Goal: Task Accomplishment & Management: Manage account settings

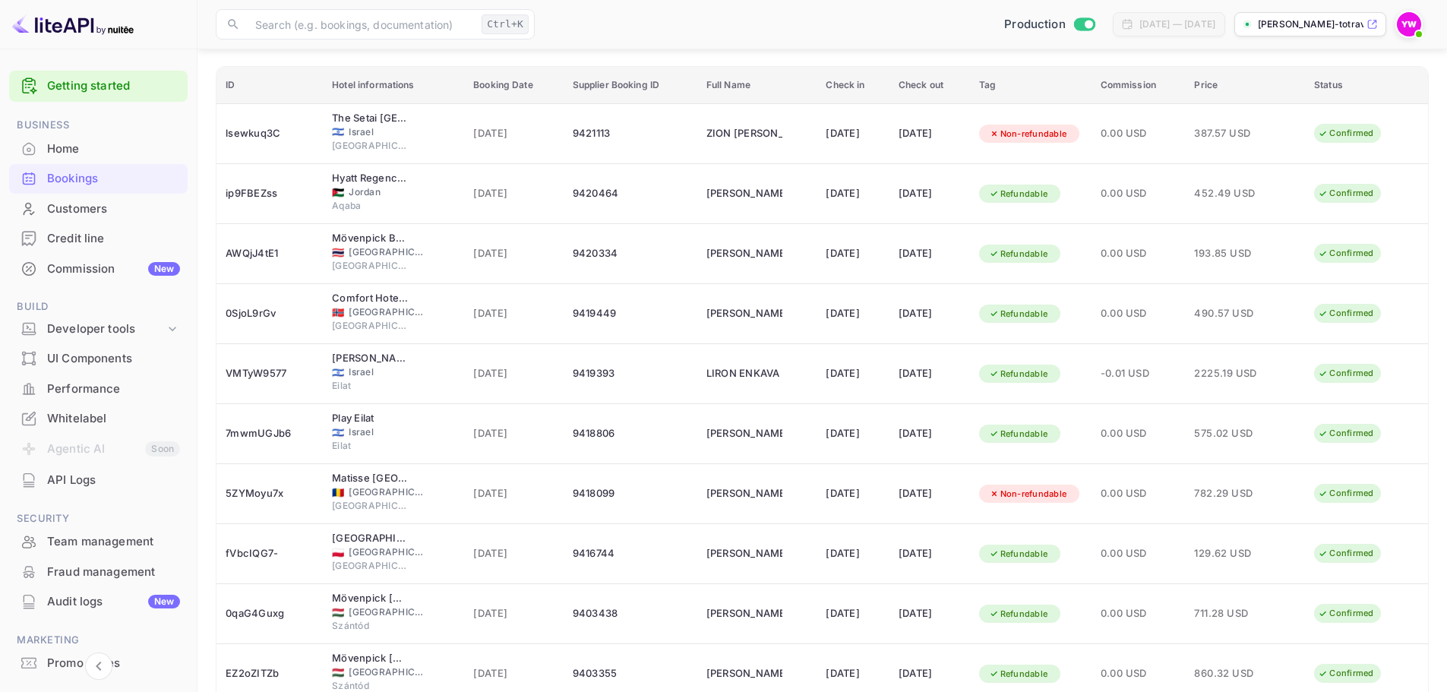
click at [56, 189] on div "Bookings" at bounding box center [98, 179] width 178 height 30
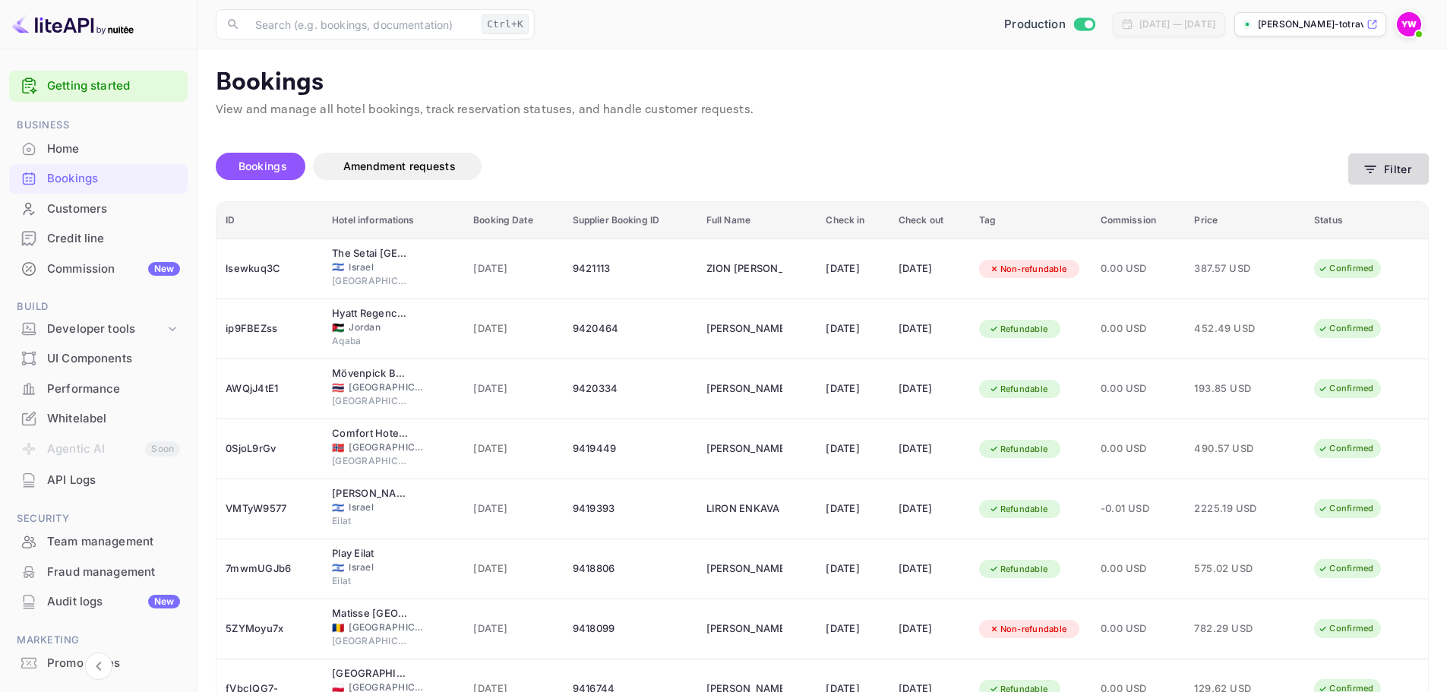
click at [1389, 169] on button "Filter" at bounding box center [1388, 168] width 80 height 31
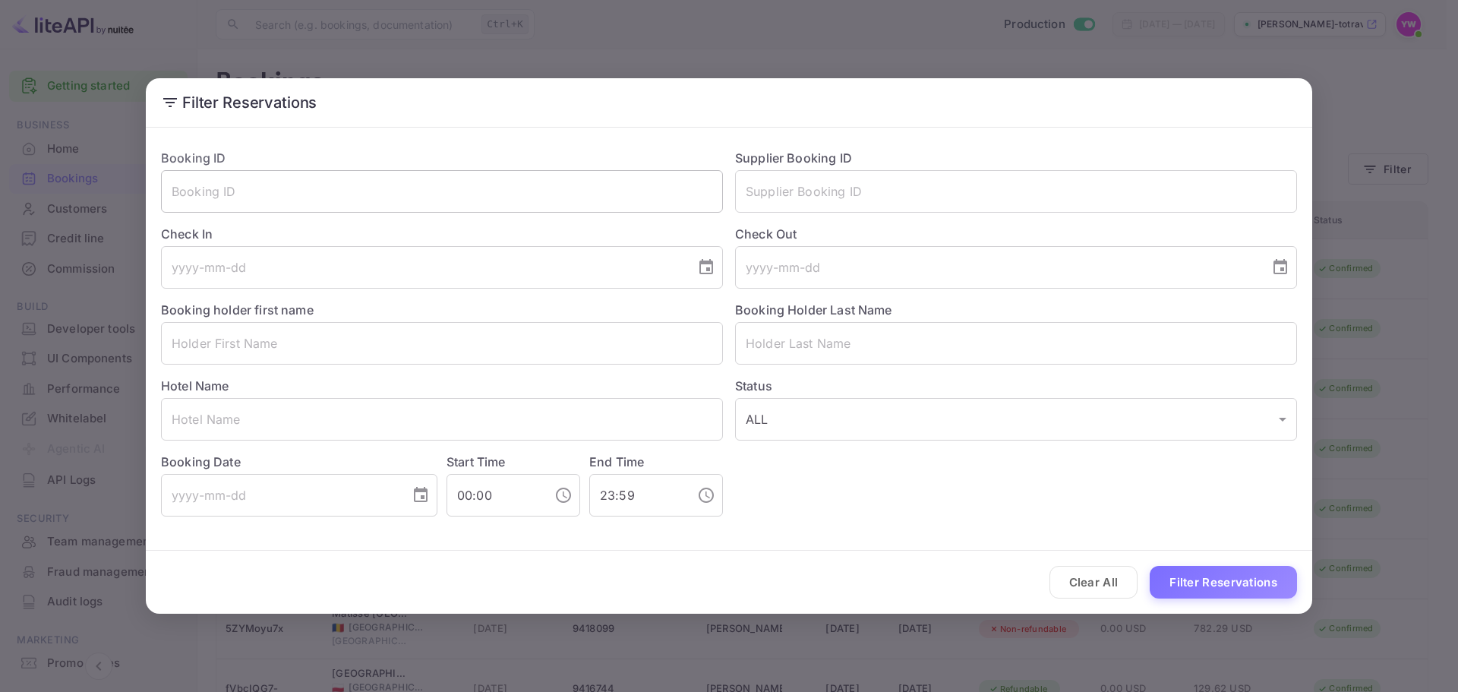
click at [291, 195] on input "text" at bounding box center [442, 191] width 562 height 43
paste input "HlyZx1OnQ"
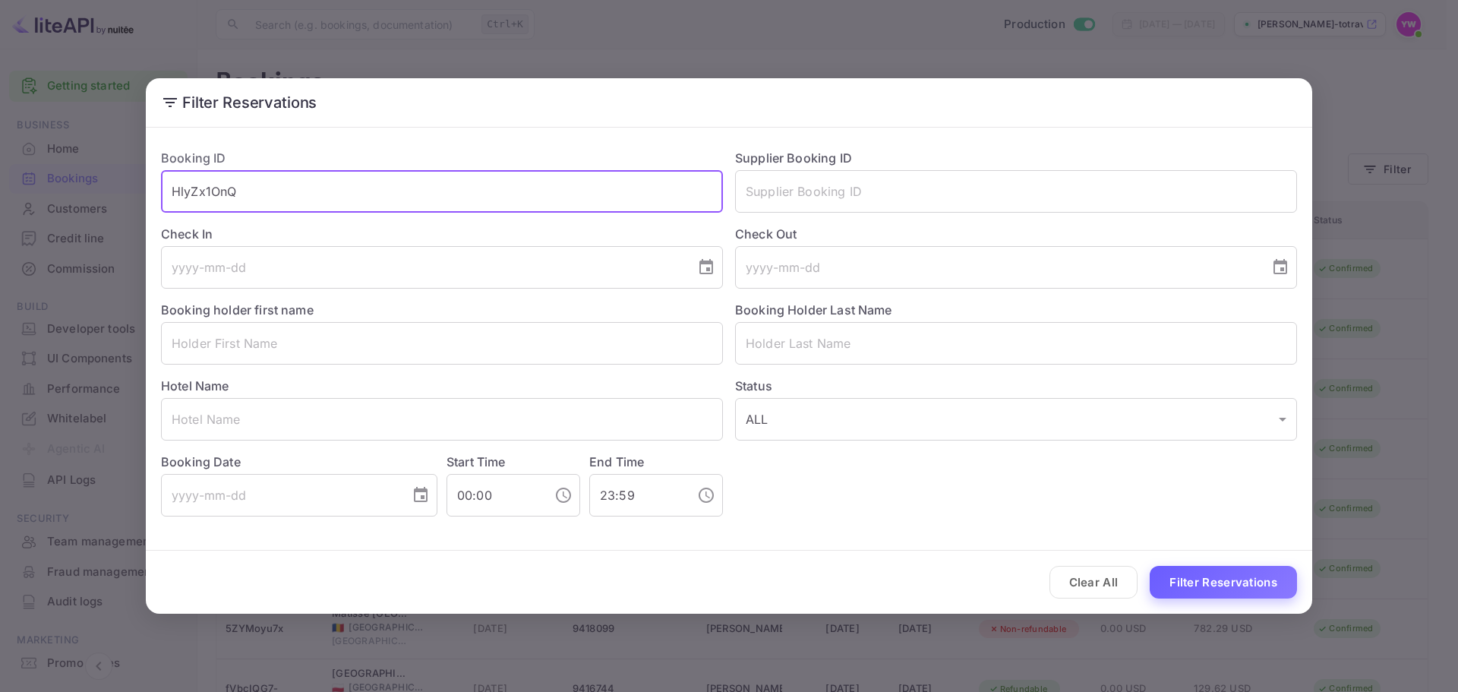
type input "HlyZx1OnQ"
click at [1234, 588] on button "Filter Reservations" at bounding box center [1223, 582] width 147 height 33
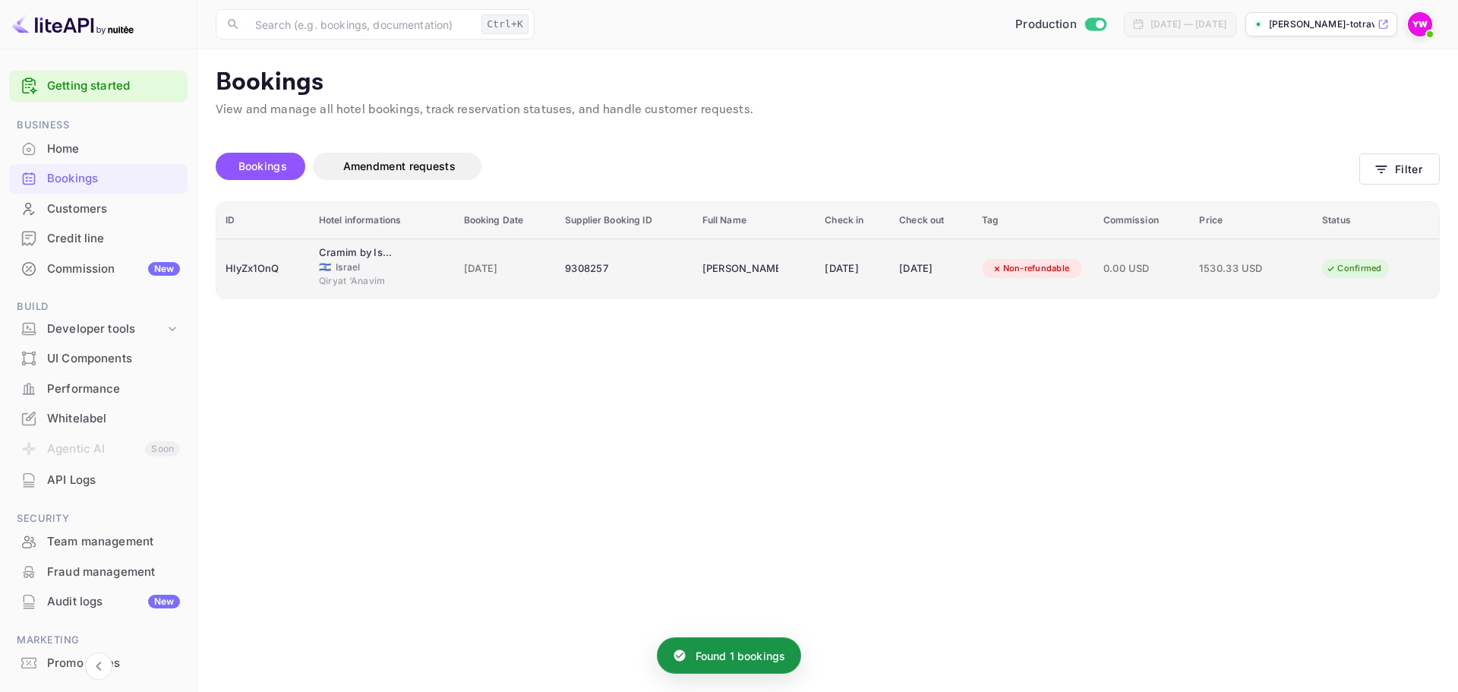
click at [669, 286] on td "9308257" at bounding box center [624, 268] width 137 height 60
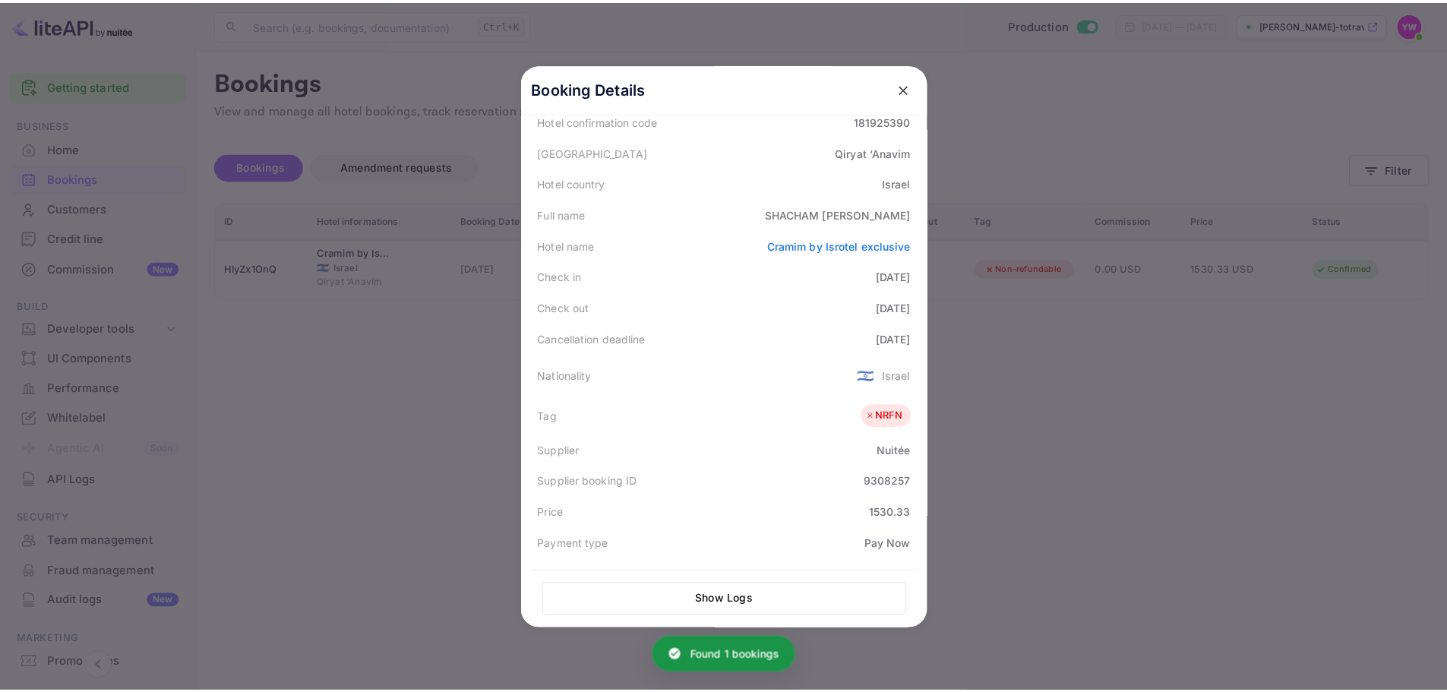
scroll to position [371, 0]
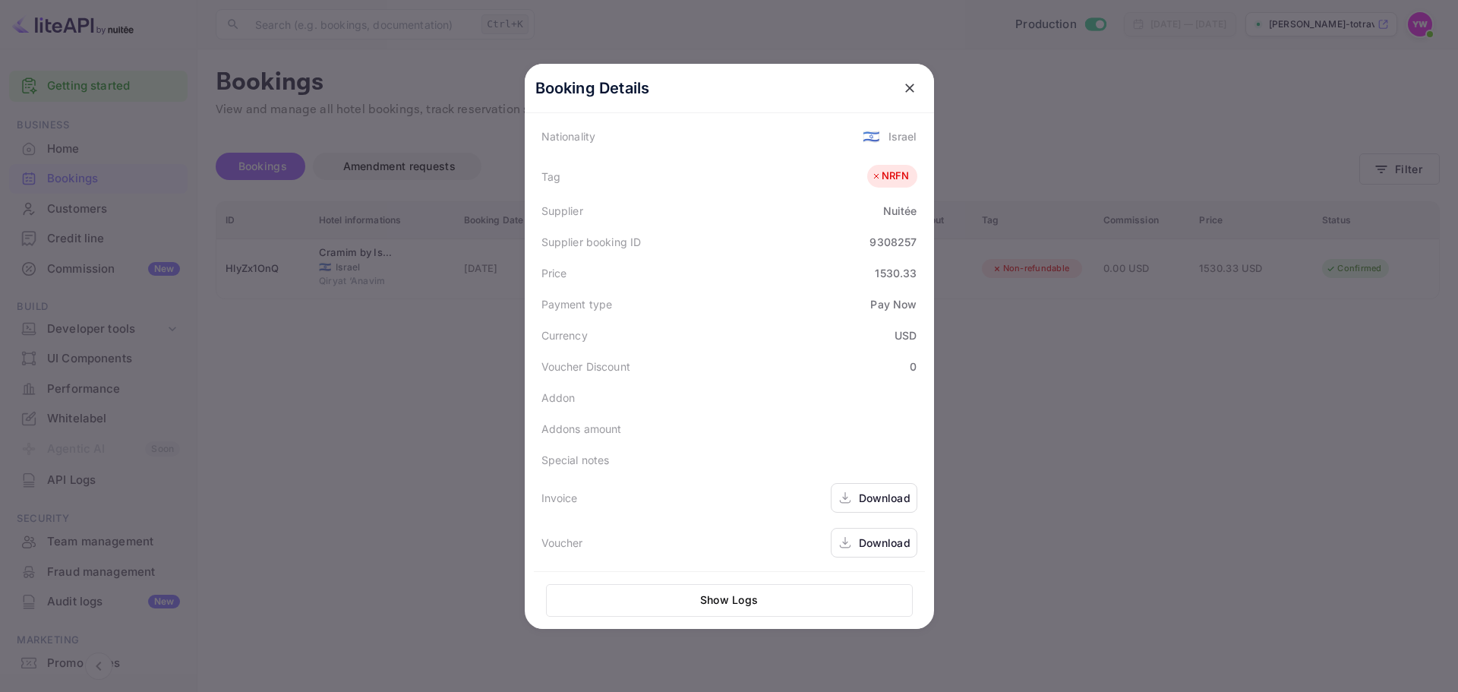
click at [880, 546] on div "Download" at bounding box center [885, 543] width 52 height 16
click at [904, 92] on icon "close" at bounding box center [909, 87] width 15 height 15
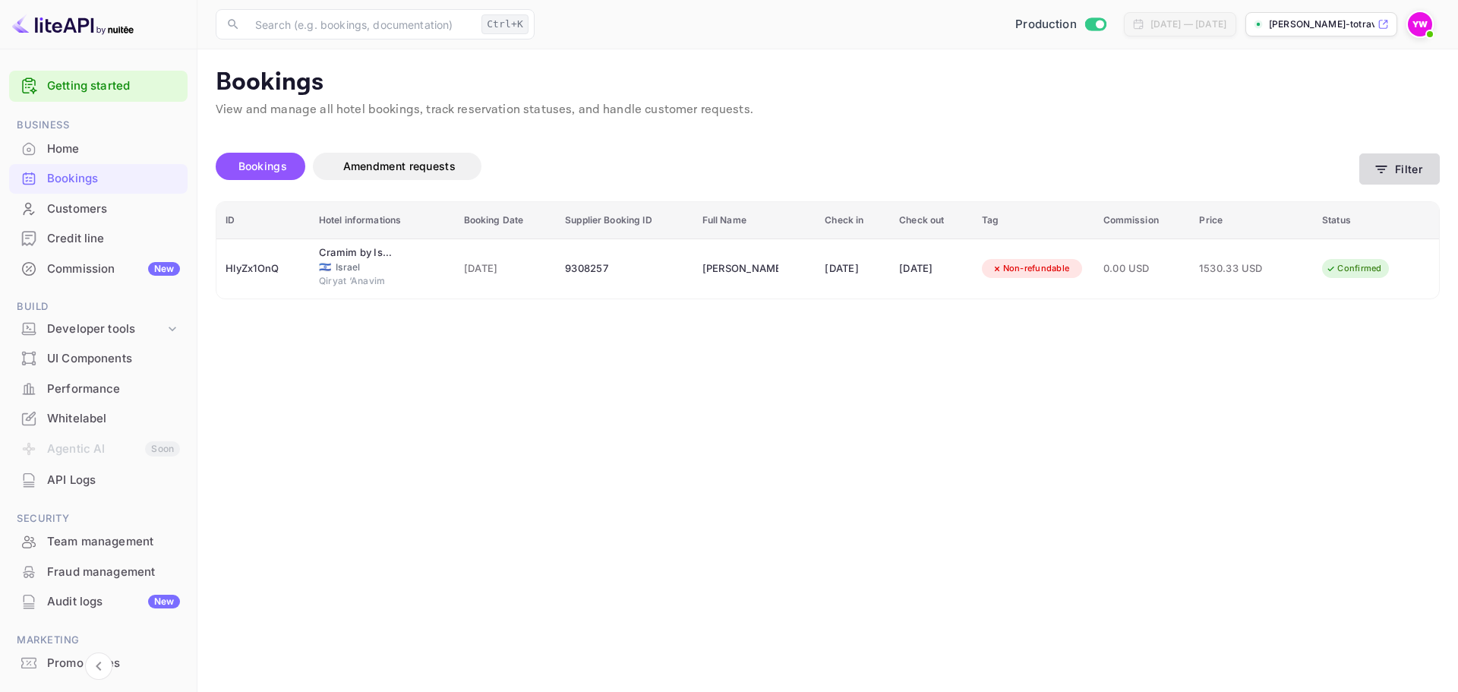
click at [1404, 170] on button "Filter" at bounding box center [1399, 168] width 80 height 31
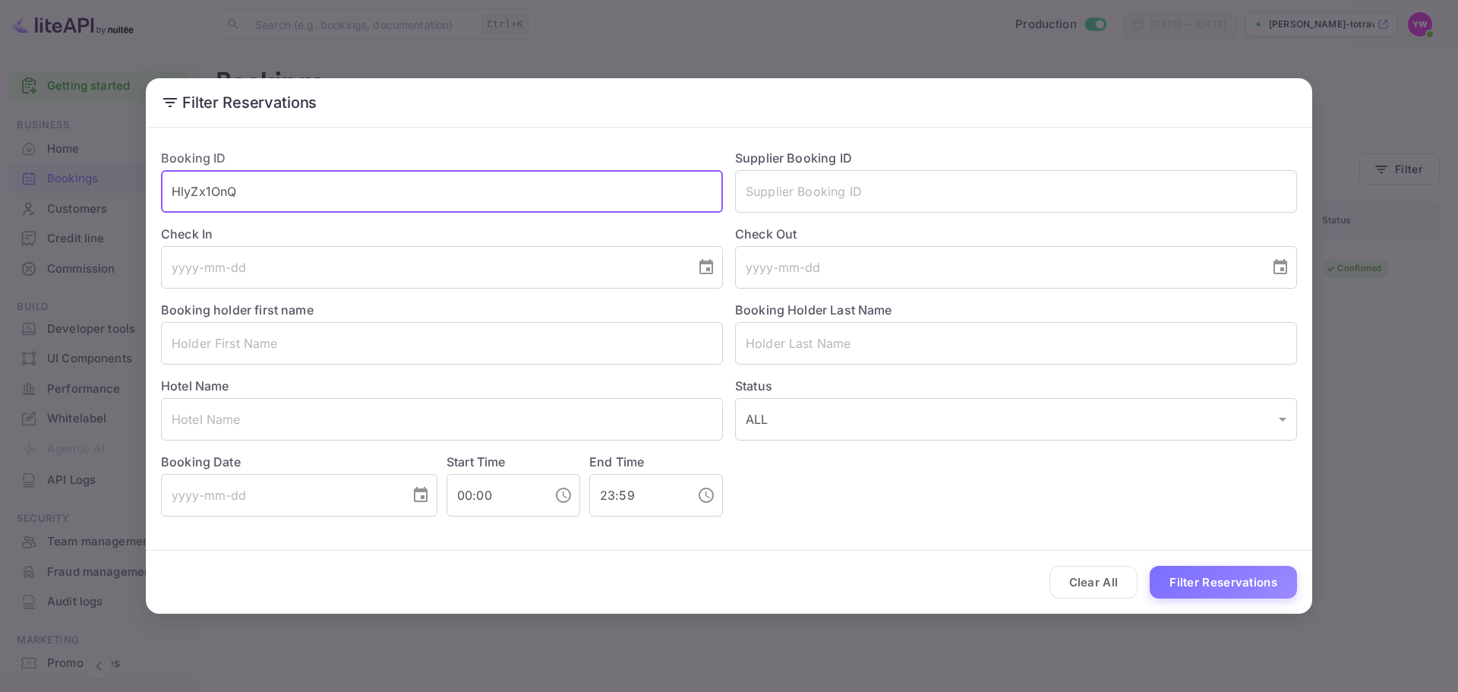
click at [271, 192] on input "HlyZx1OnQ" at bounding box center [442, 191] width 562 height 43
paste input "Best Western Regency Suites"
type input "Best Western Regency Suites"
drag, startPoint x: 386, startPoint y: 194, endPoint x: 93, endPoint y: 256, distance: 299.7
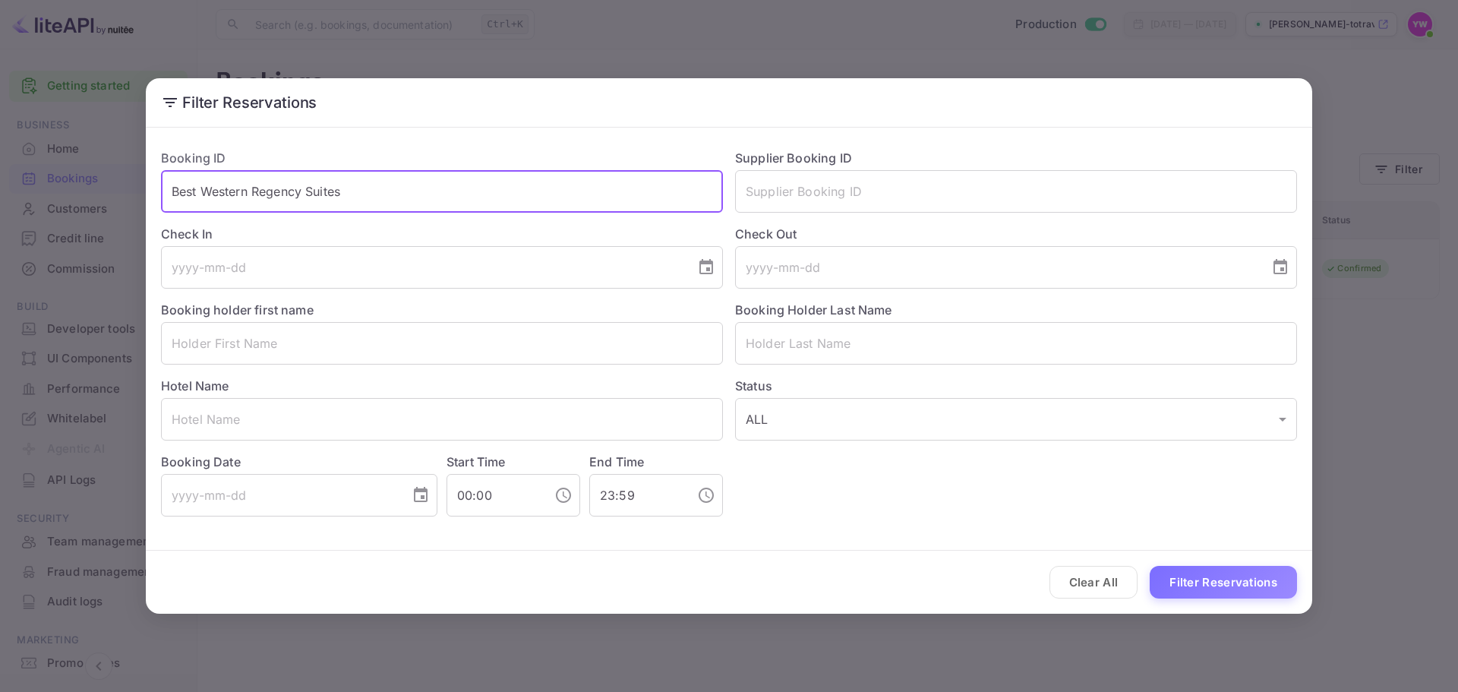
click at [93, 256] on div "Filter Reservations Booking ID Best Western Regency Suites ​ Supplier Booking I…" at bounding box center [729, 346] width 1458 height 692
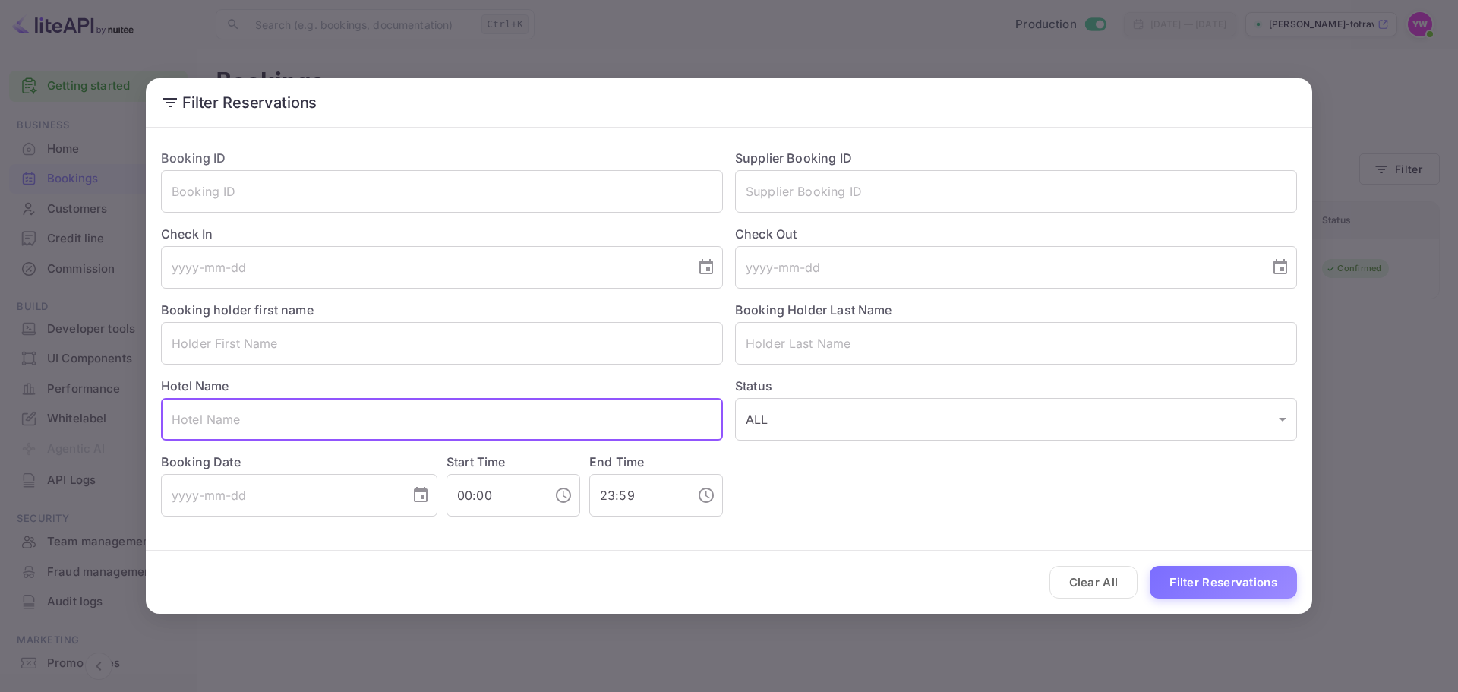
click at [335, 435] on input "text" at bounding box center [442, 419] width 562 height 43
paste input "Best Western Regency Suites"
type input "Best Western Regency Suites"
click at [1219, 588] on button "Filter Reservations" at bounding box center [1223, 582] width 147 height 33
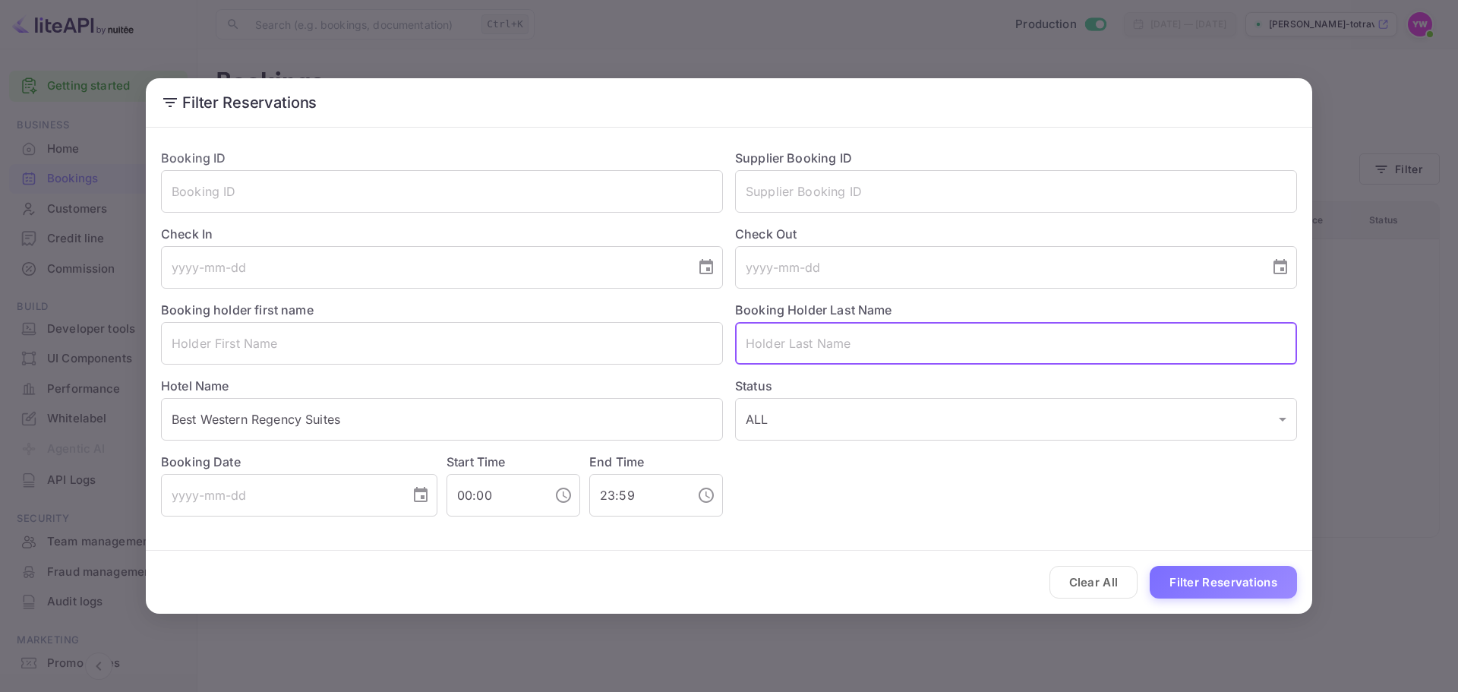
click at [835, 344] on input "text" at bounding box center [1016, 343] width 562 height 43
paste input "[PERSON_NAME]"
type input "[PERSON_NAME]"
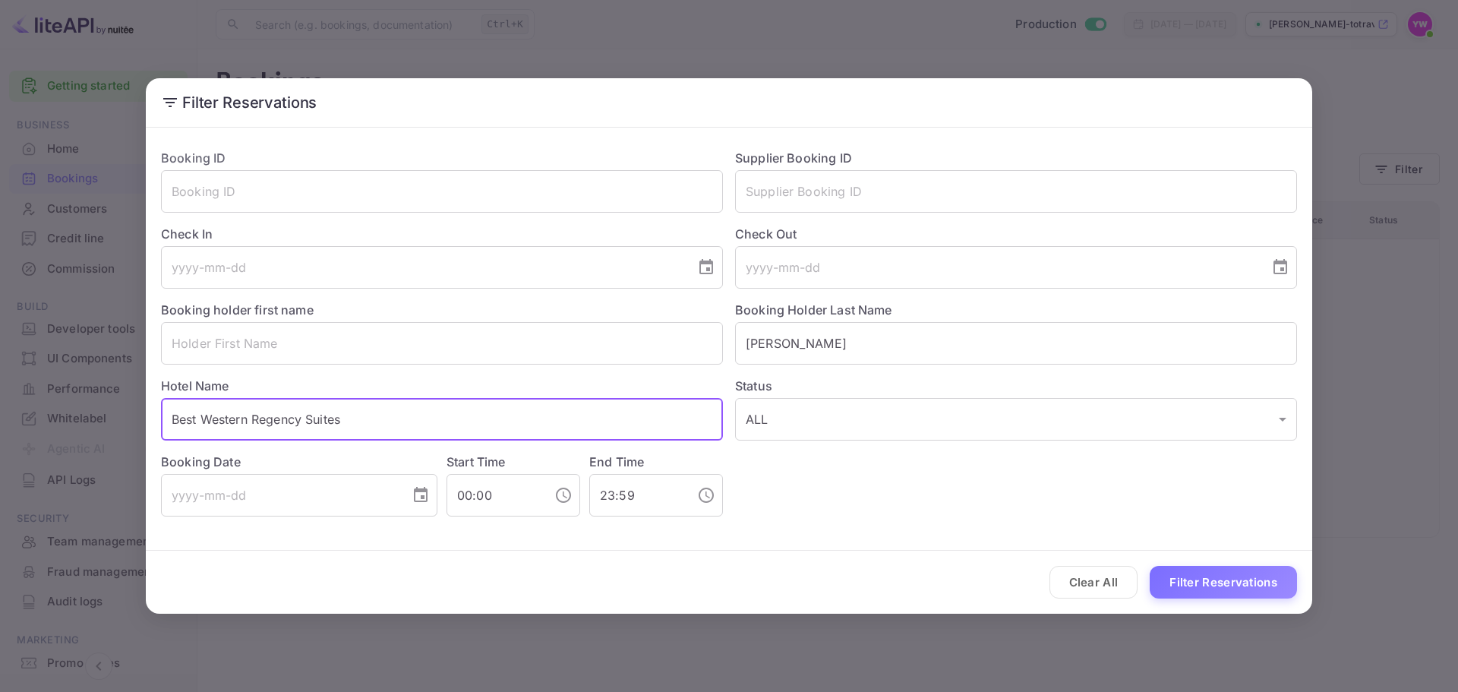
drag, startPoint x: 403, startPoint y: 417, endPoint x: 36, endPoint y: 447, distance: 368.1
click at [36, 447] on div "Filter Reservations Booking ID ​ Supplier Booking ID ​ Check In ​ Check Out ​ B…" at bounding box center [729, 346] width 1458 height 692
click at [1245, 587] on button "Filter Reservations" at bounding box center [1223, 582] width 147 height 33
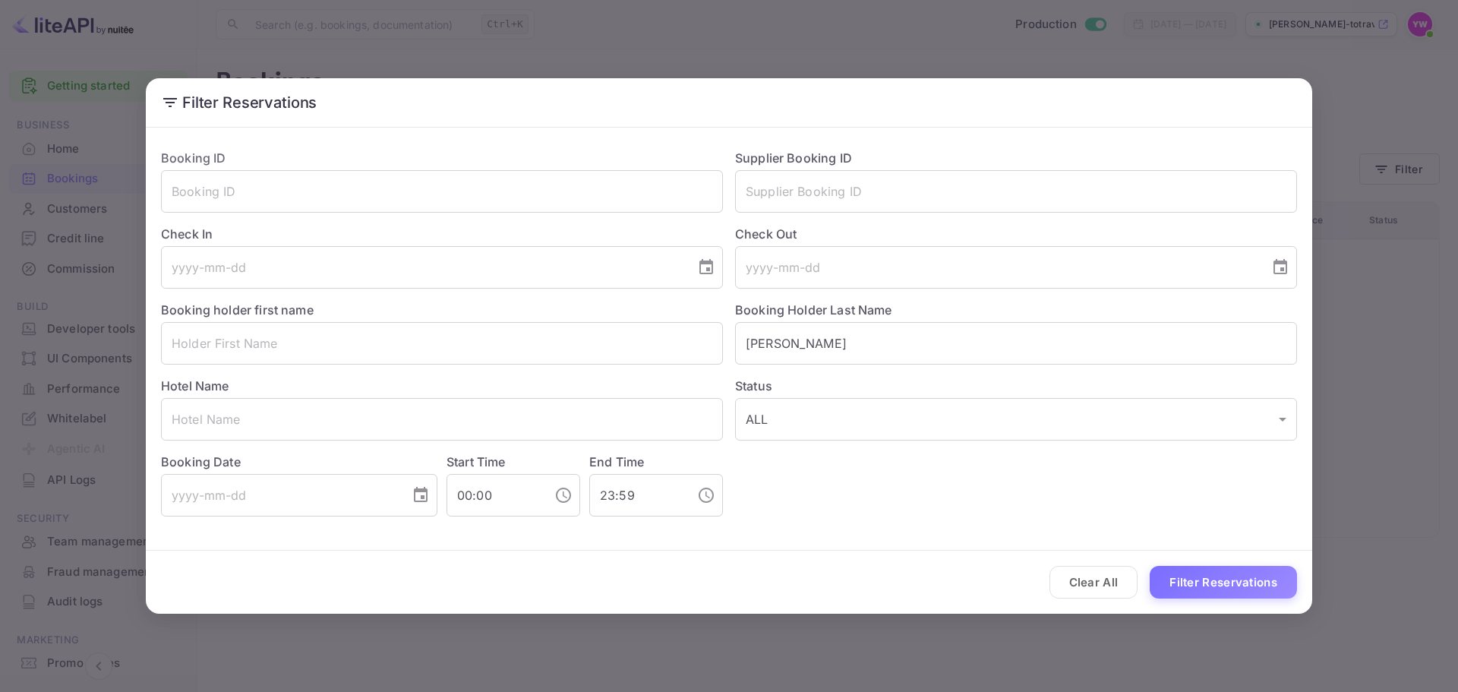
click at [1200, 602] on div "Clear All Filter Reservations" at bounding box center [729, 582] width 1166 height 63
click at [1204, 590] on button "Filter Reservations" at bounding box center [1223, 582] width 147 height 33
click at [1380, 84] on div "Filter Reservations Booking ID ​ Supplier Booking ID ​ Check In ​ Check Out ​ B…" at bounding box center [729, 346] width 1458 height 692
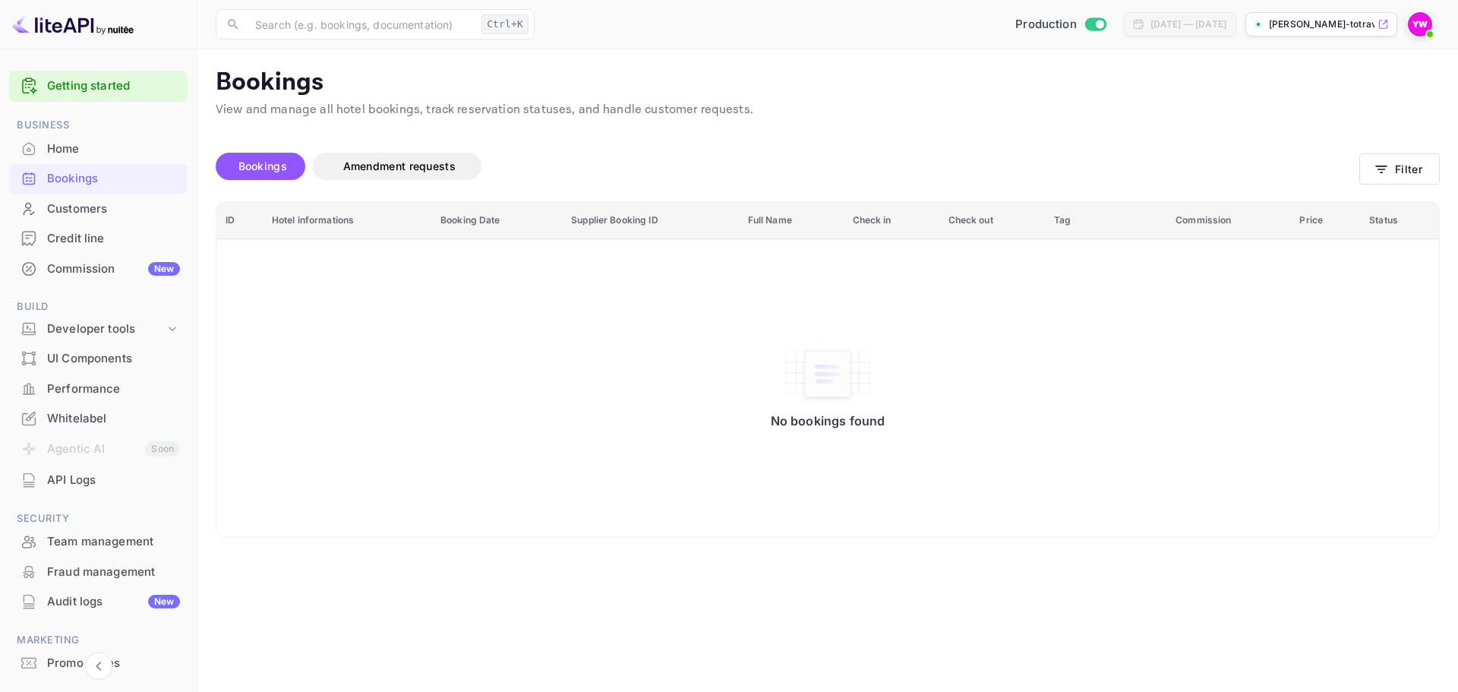
click at [92, 216] on div "Customers" at bounding box center [113, 208] width 133 height 17
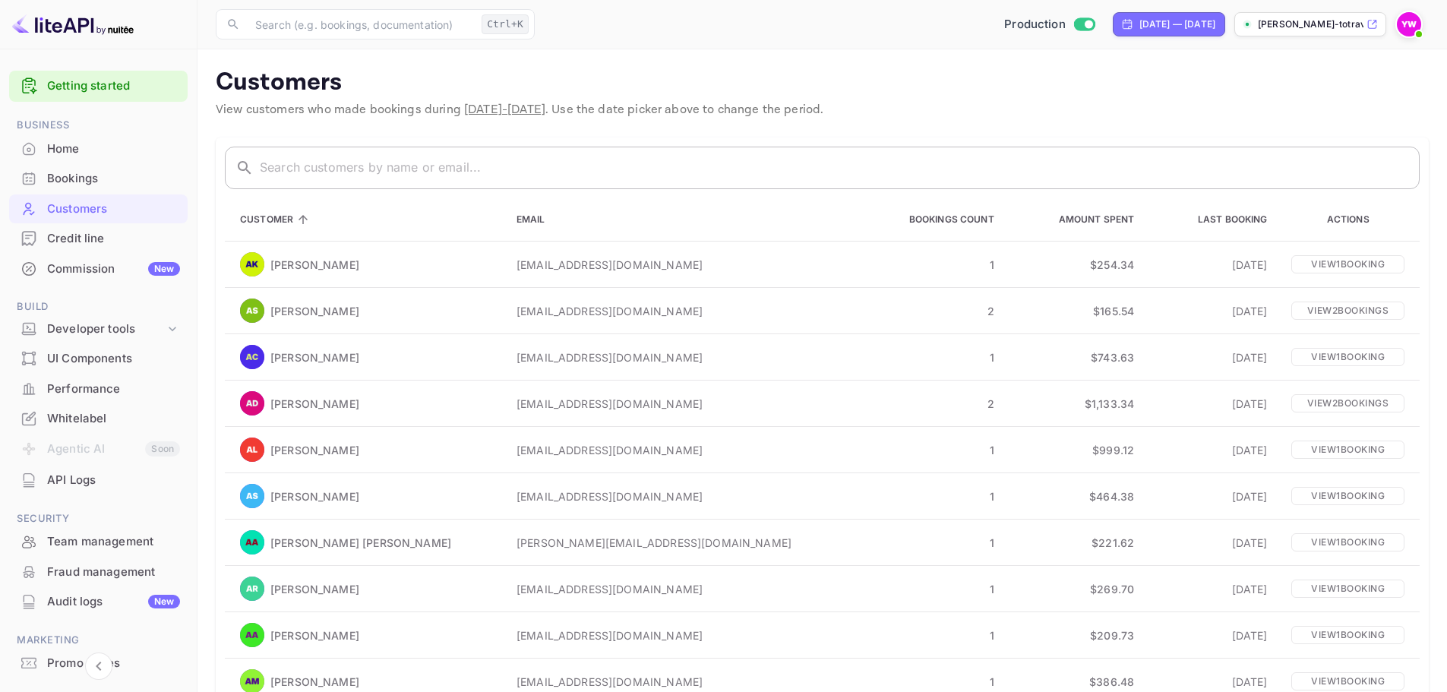
click at [74, 174] on div "Bookings" at bounding box center [113, 178] width 133 height 17
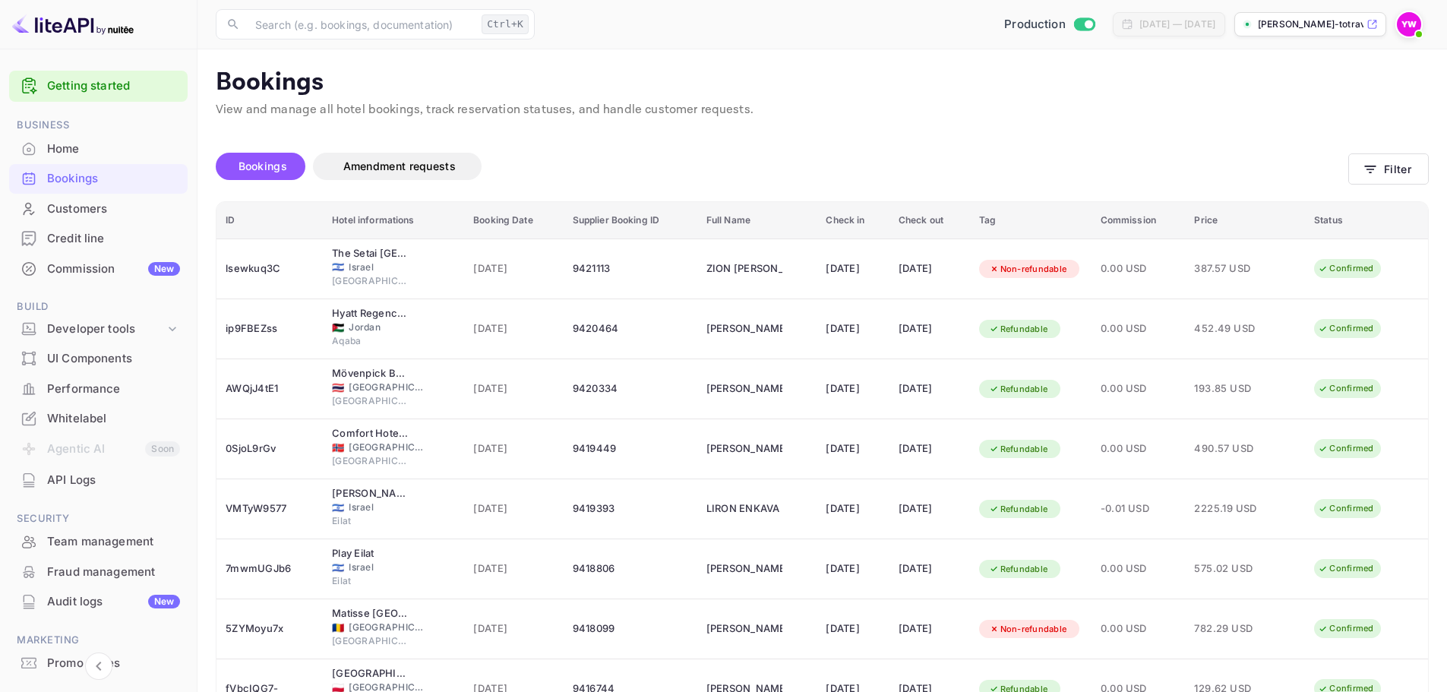
click at [254, 165] on span "Bookings" at bounding box center [262, 165] width 49 height 13
click at [1411, 163] on button "Filter" at bounding box center [1388, 168] width 80 height 31
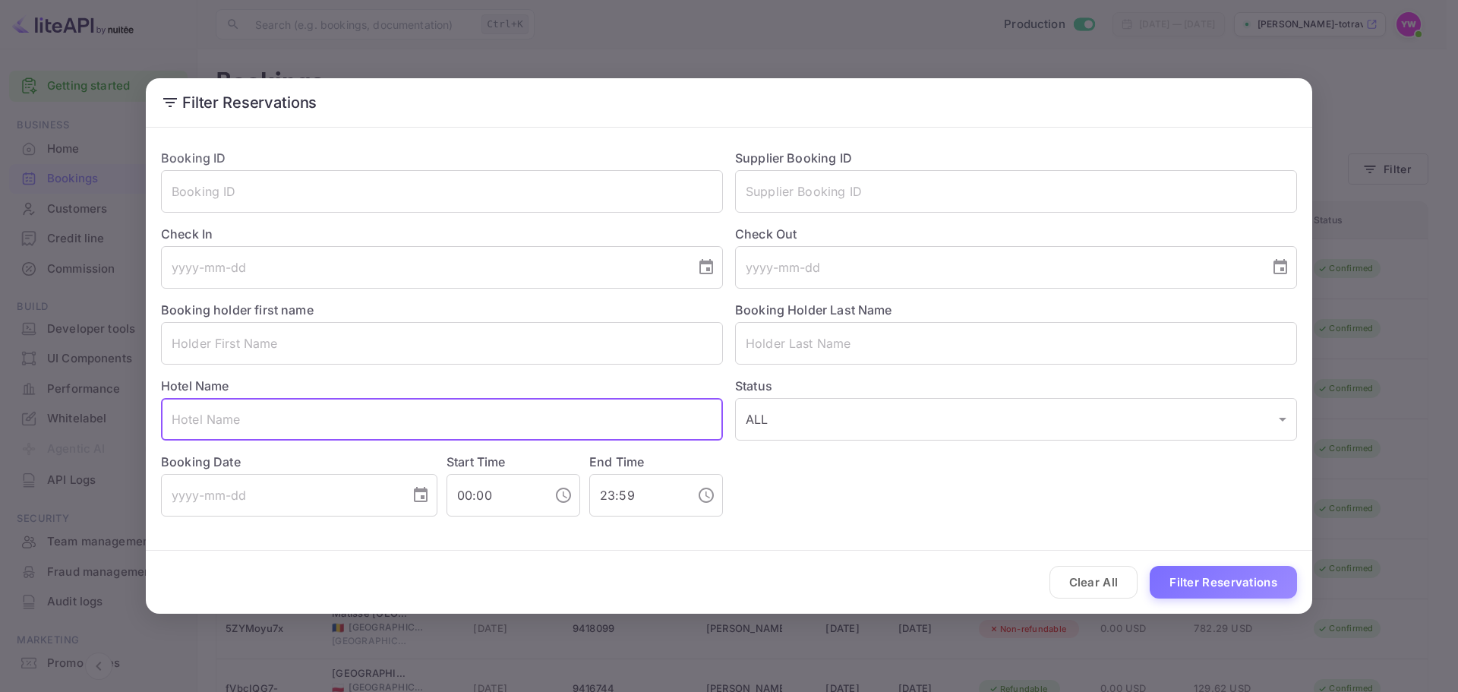
click at [428, 418] on input "text" at bounding box center [442, 419] width 562 height 43
paste input "Best Western Regency Suites"
type input "Best Western Regency Suites"
click at [1201, 582] on button "Filter Reservations" at bounding box center [1223, 582] width 147 height 33
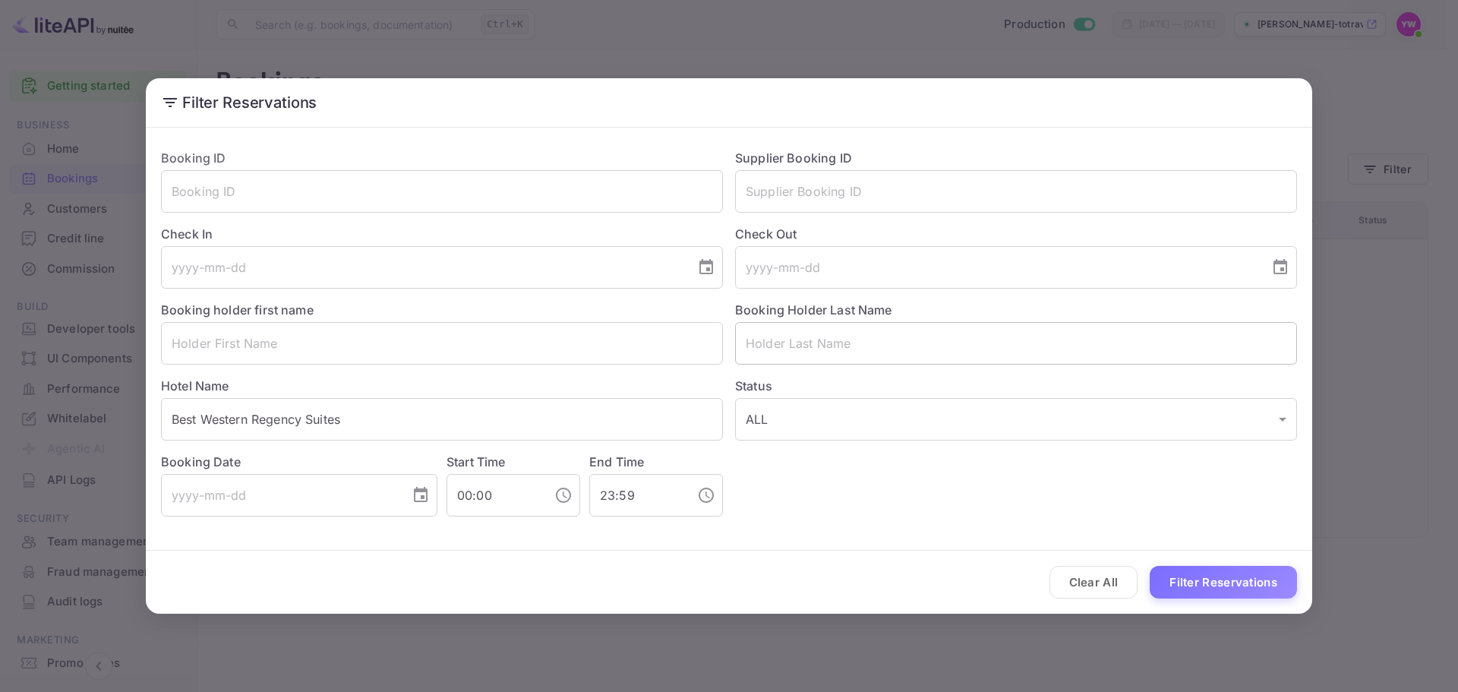
click at [845, 342] on input "text" at bounding box center [1016, 343] width 562 height 43
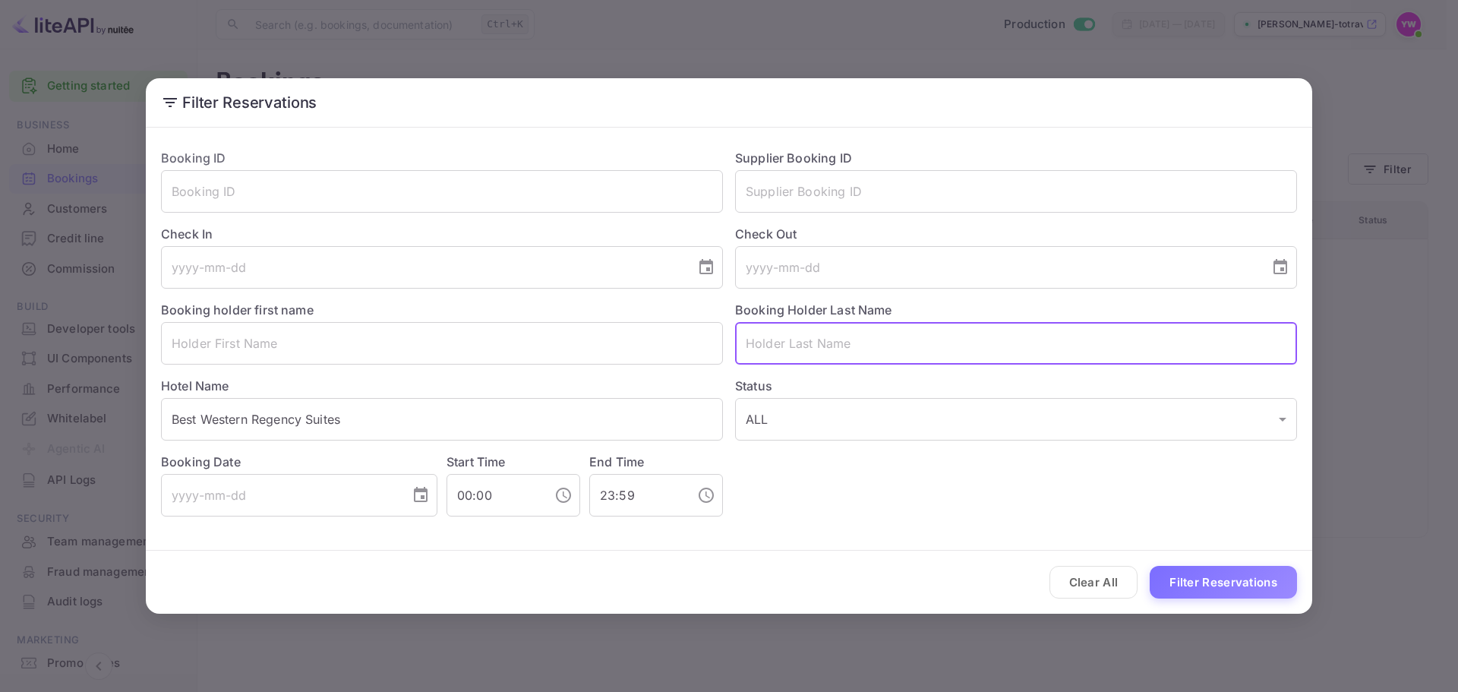
paste input "[PERSON_NAME]"
type input "[PERSON_NAME]"
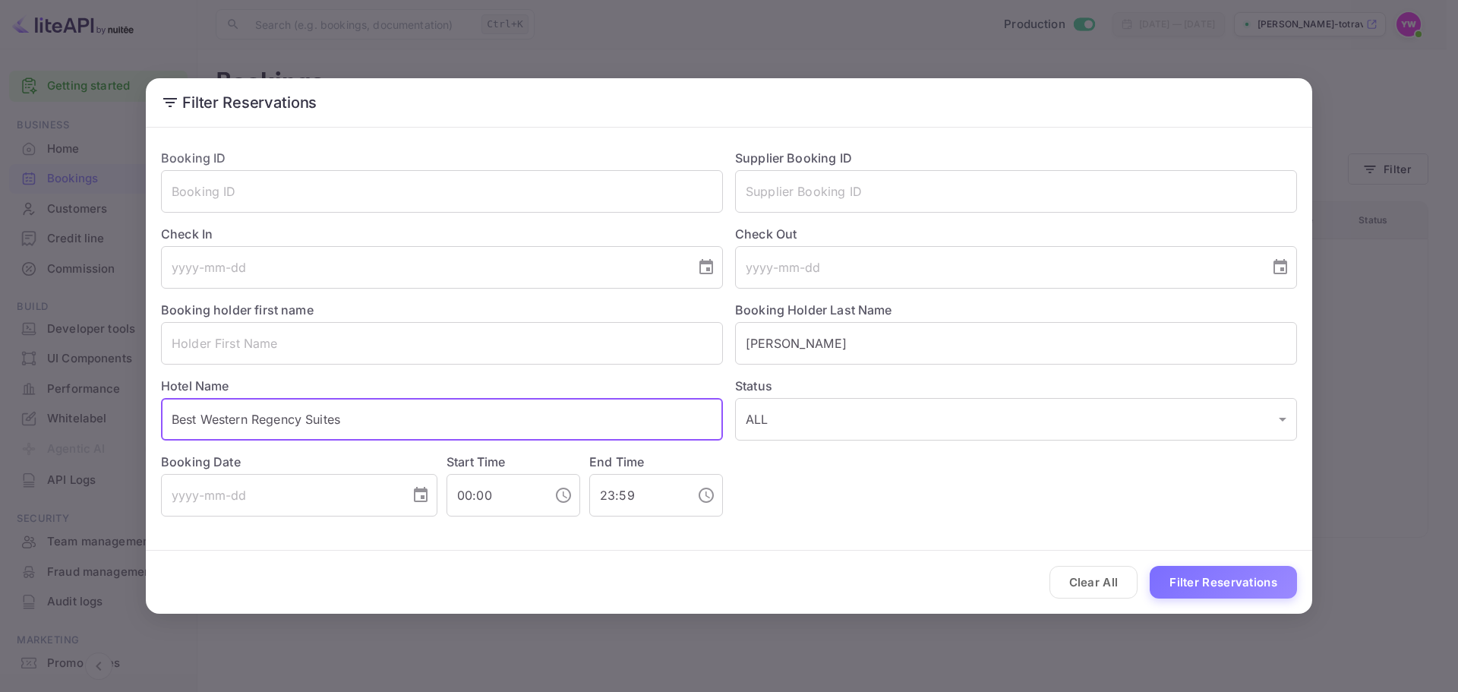
drag, startPoint x: 147, startPoint y: 453, endPoint x: 117, endPoint y: 454, distance: 30.4
click at [117, 454] on div "Filter Reservations Booking ID ​ Supplier Booking ID ​ Check In ​ Check Out ​ B…" at bounding box center [729, 346] width 1458 height 692
click at [264, 339] on input "text" at bounding box center [442, 343] width 562 height 43
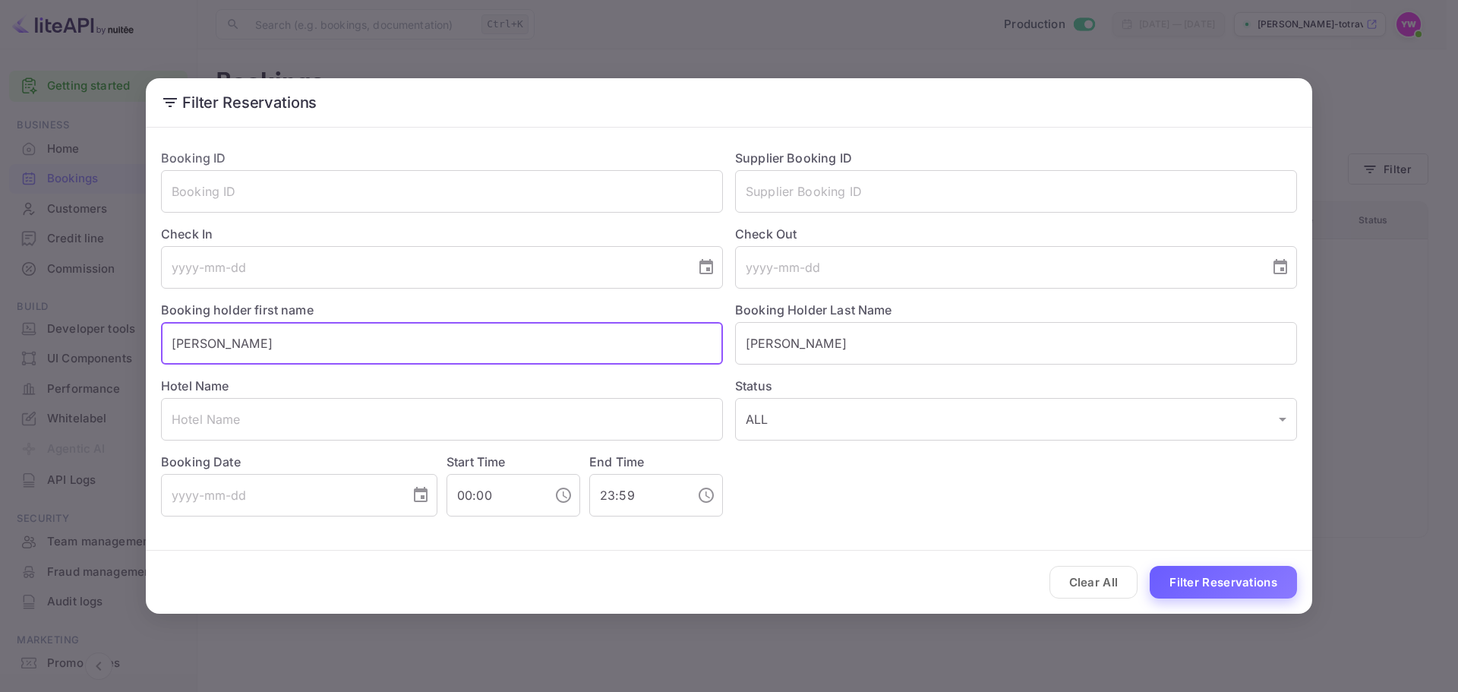
type input "[PERSON_NAME]"
drag, startPoint x: 1192, startPoint y: 581, endPoint x: 917, endPoint y: 457, distance: 302.2
click at [1192, 580] on button "Filter Reservations" at bounding box center [1223, 582] width 147 height 33
